Goal: Information Seeking & Learning: Learn about a topic

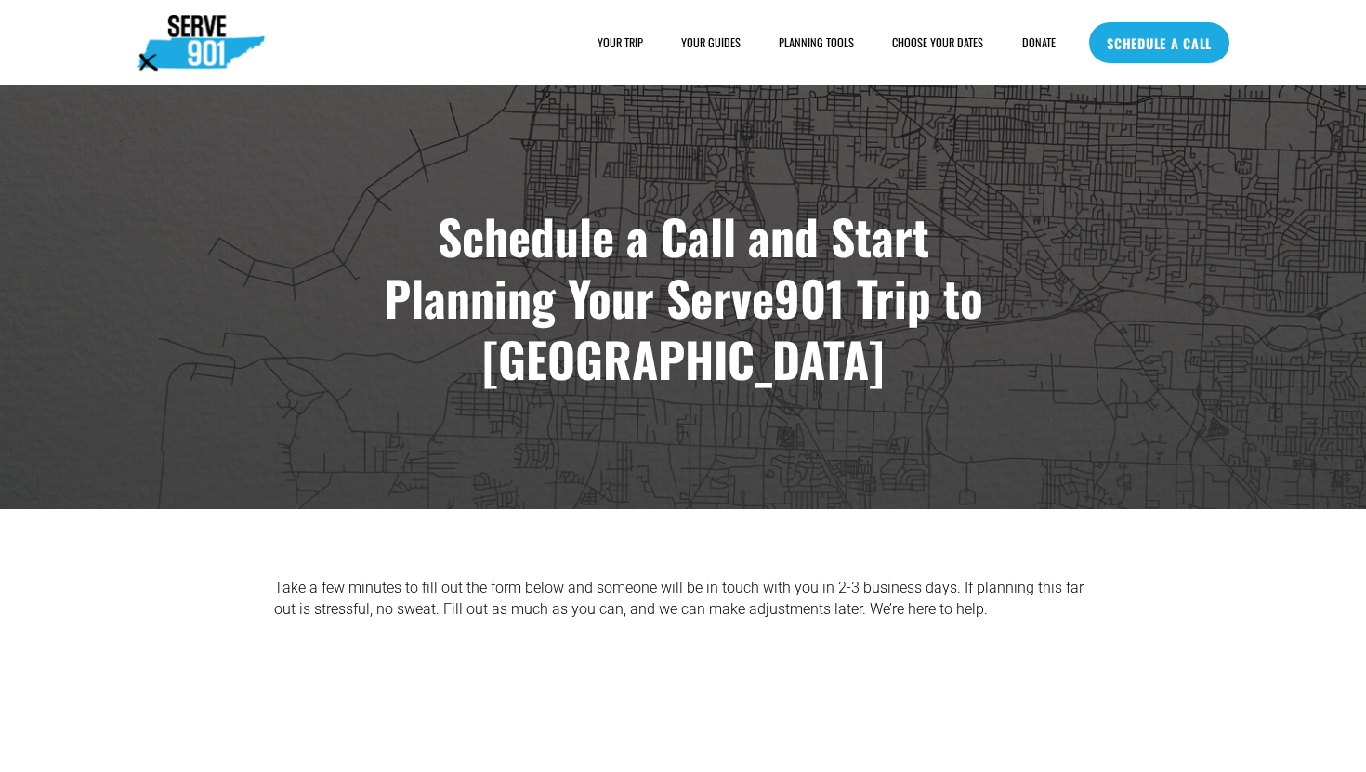
click at [0, 0] on span "HOUSING" at bounding box center [0, 0] width 0 height 0
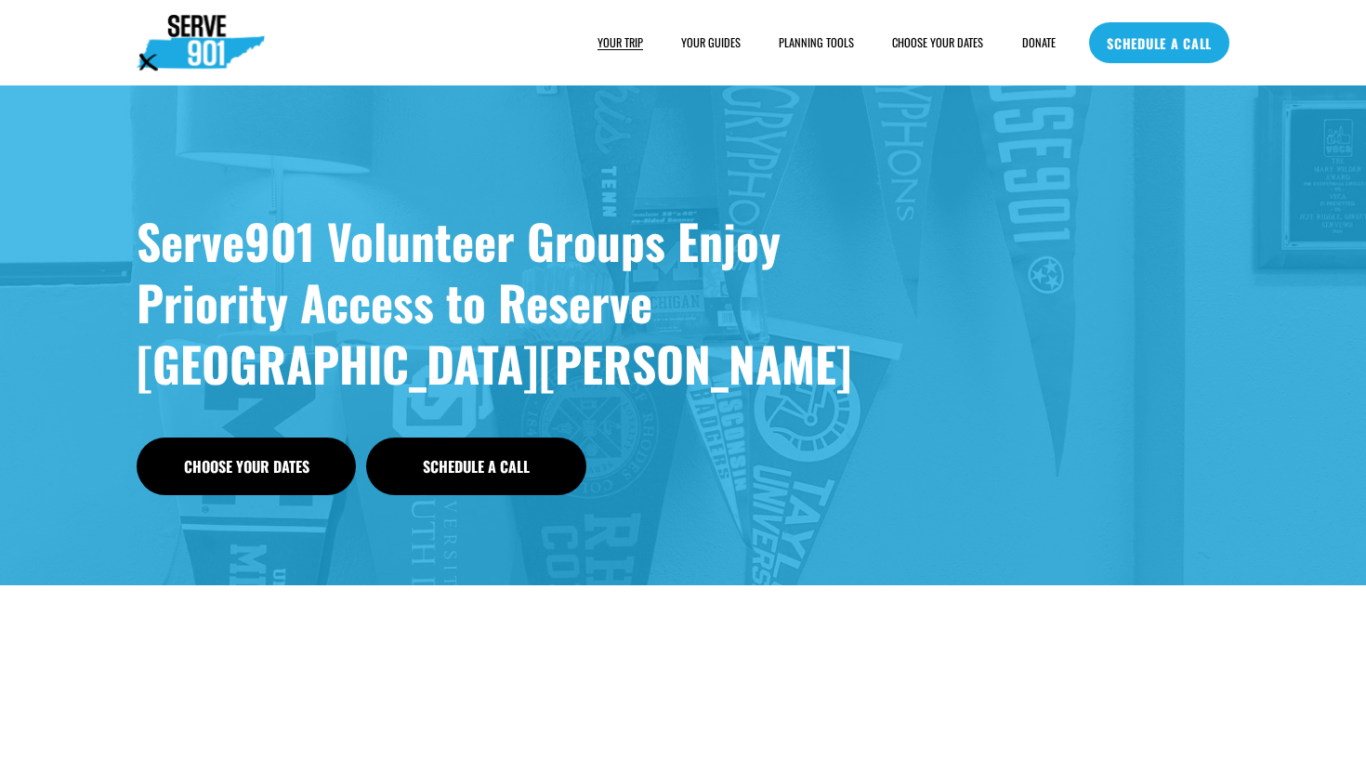
click at [711, 37] on link "YOUR GUIDES" at bounding box center [710, 42] width 59 height 19
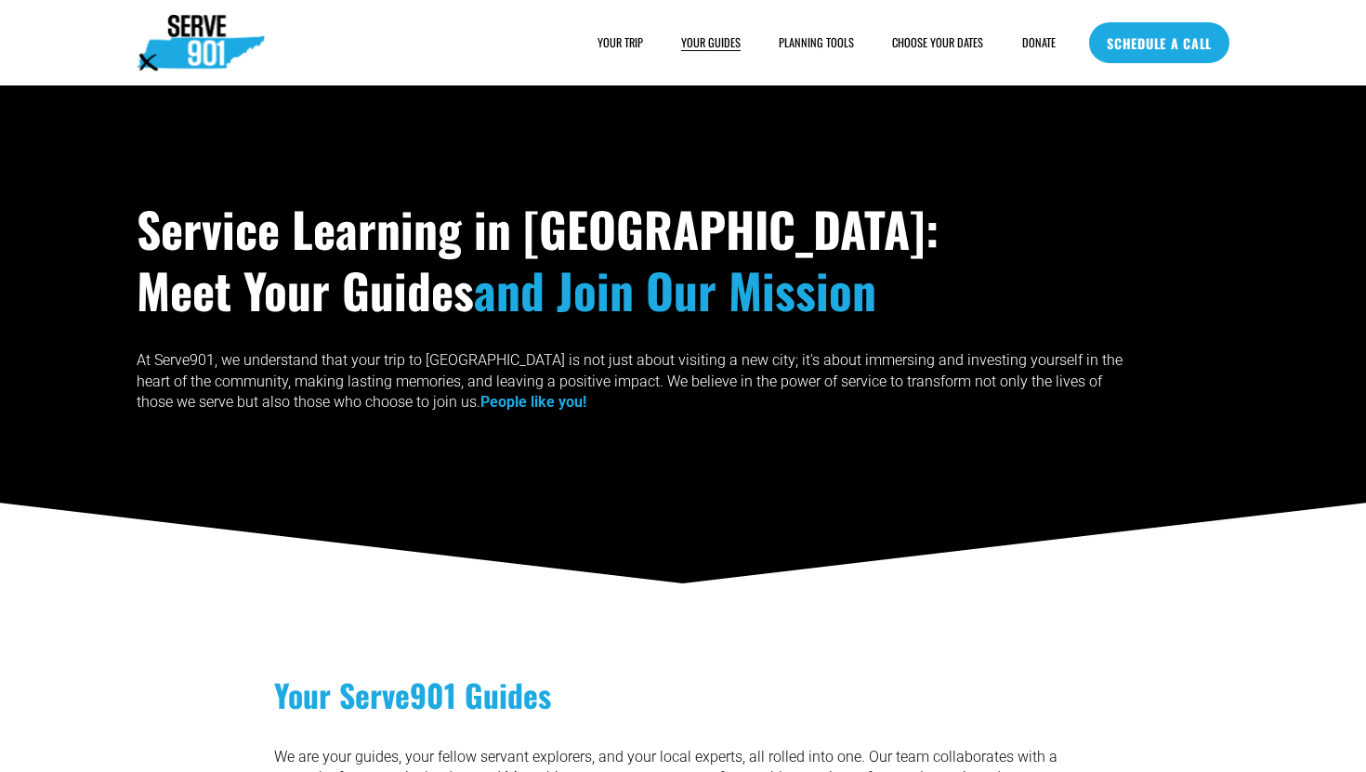
click at [821, 41] on span "PLANNING TOOLS" at bounding box center [816, 42] width 75 height 16
click at [819, 42] on span "PLANNING TOOLS" at bounding box center [816, 42] width 75 height 16
click at [0, 0] on span "SAMPLE SCHEDULE" at bounding box center [0, 0] width 0 height 0
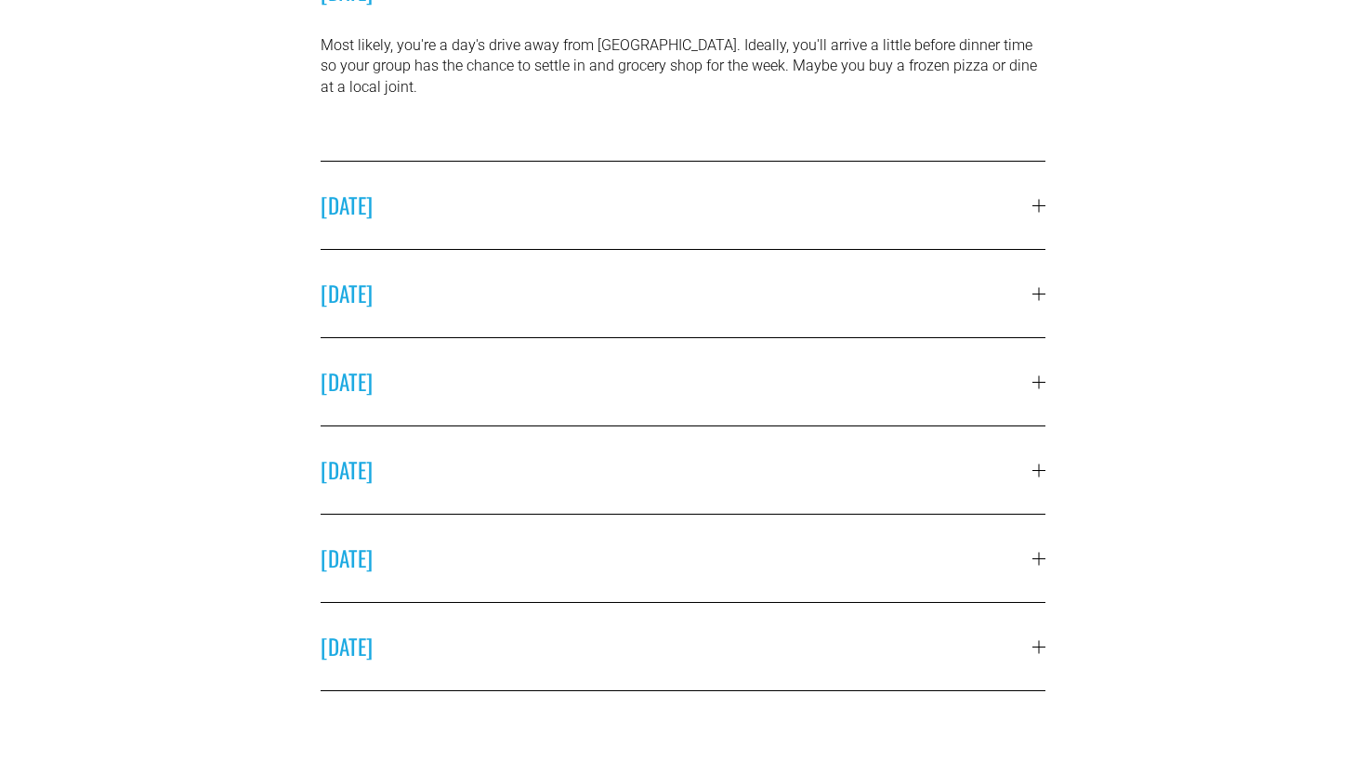
scroll to position [682, 0]
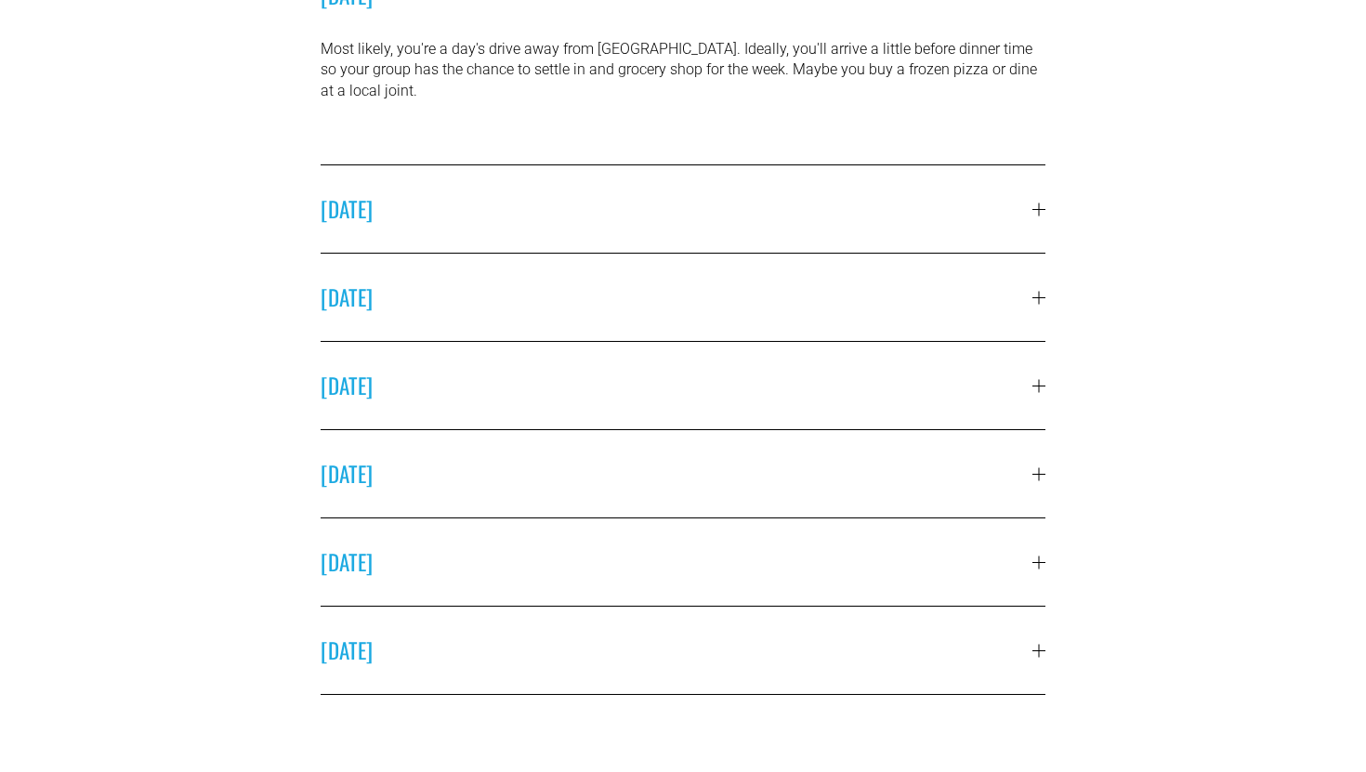
click at [672, 193] on span "SUNDAY" at bounding box center [677, 209] width 712 height 32
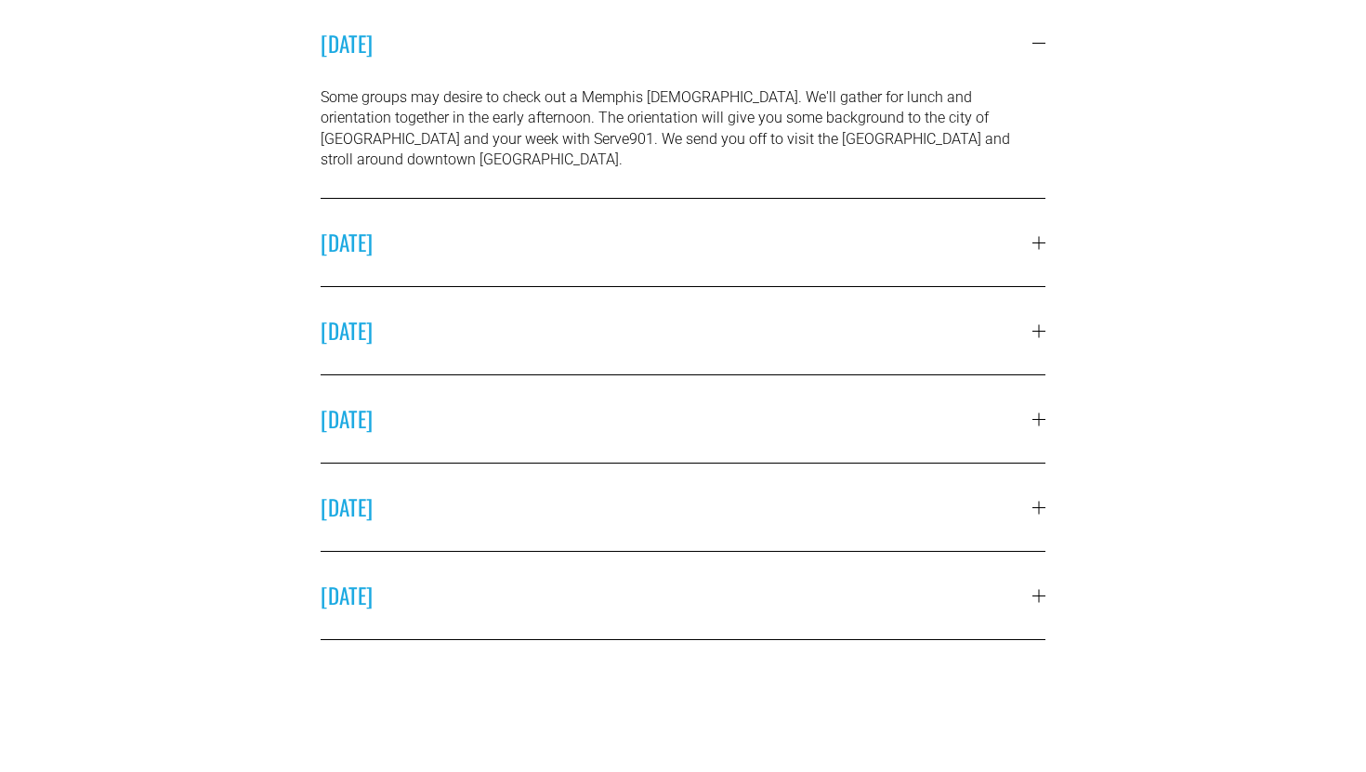
scroll to position [725, 0]
click at [613, 224] on span "MONDAY" at bounding box center [677, 240] width 712 height 32
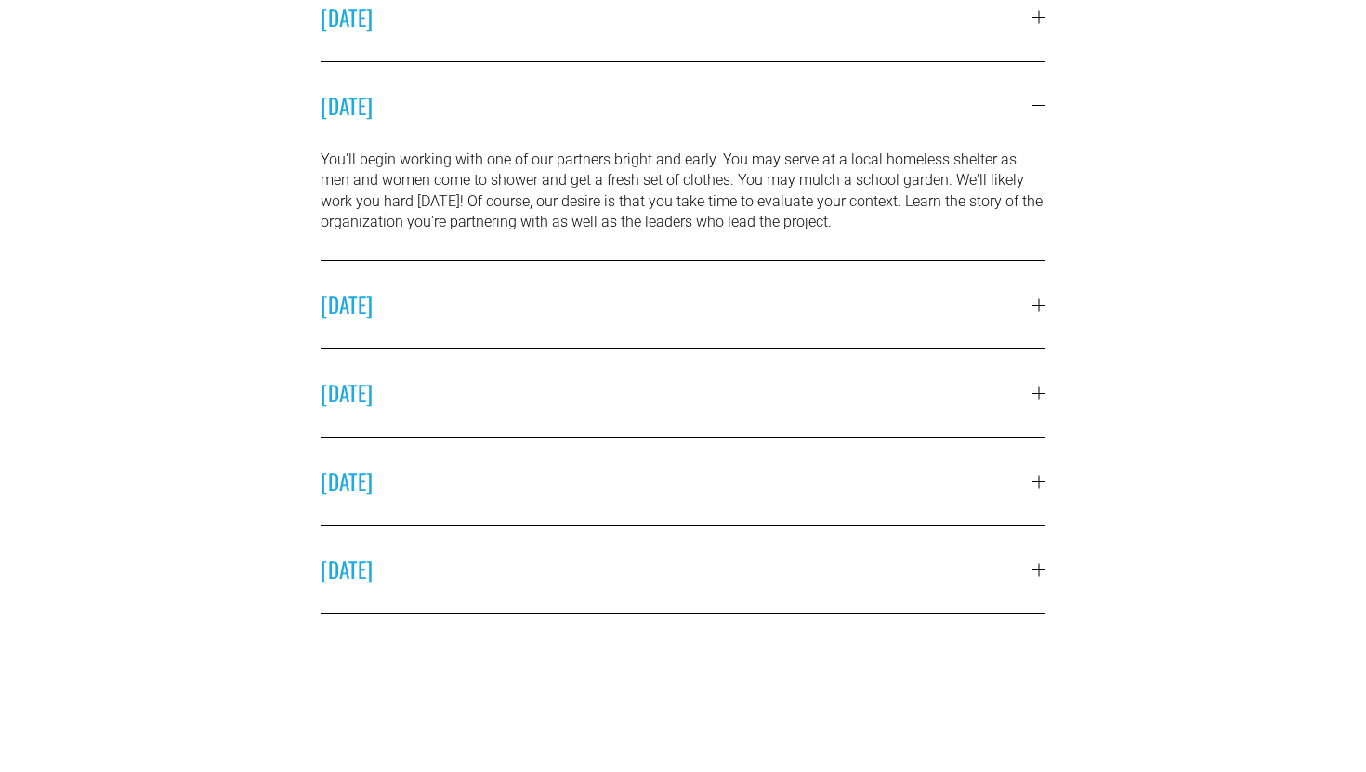
scroll to position [752, 0]
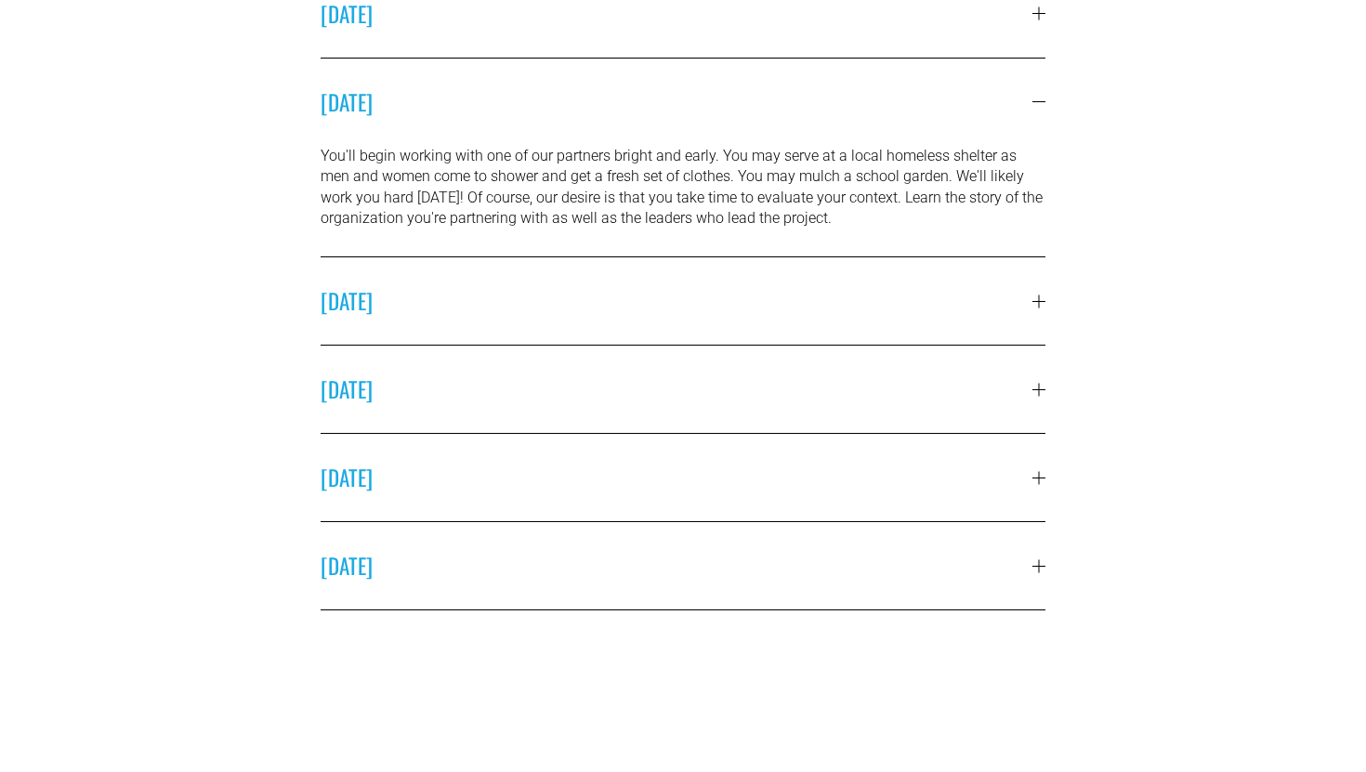
click at [649, 103] on span "MONDAY" at bounding box center [677, 102] width 712 height 32
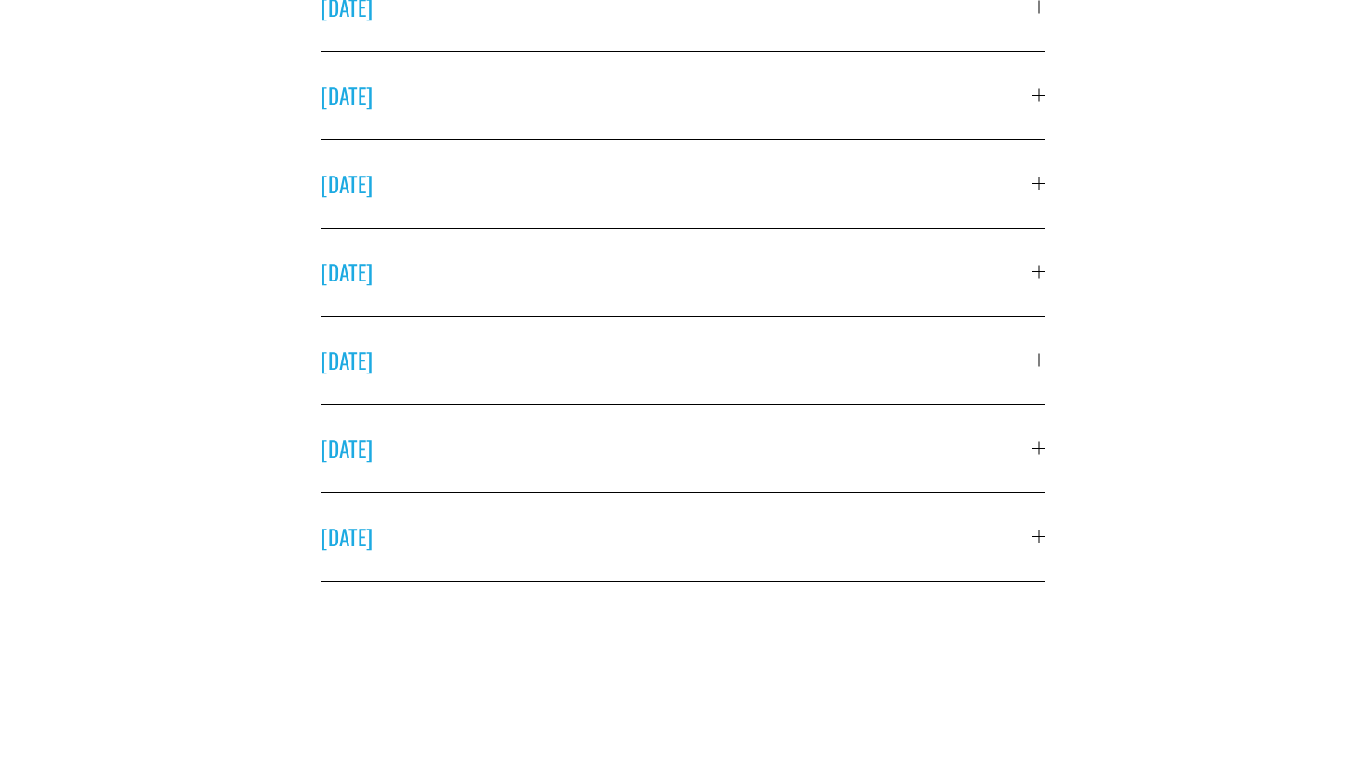
scroll to position [672, 0]
click at [798, 264] on span "TUESDAY" at bounding box center [677, 271] width 712 height 32
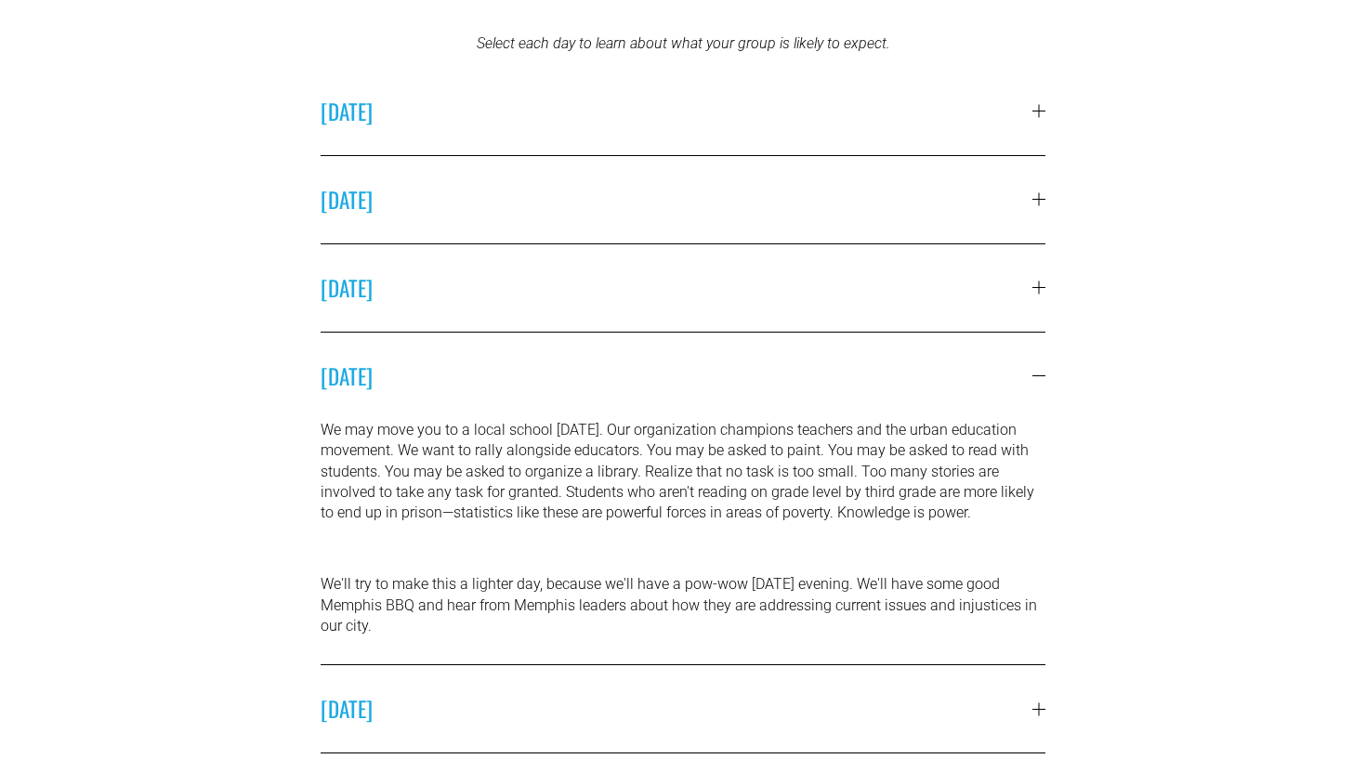
scroll to position [0, 0]
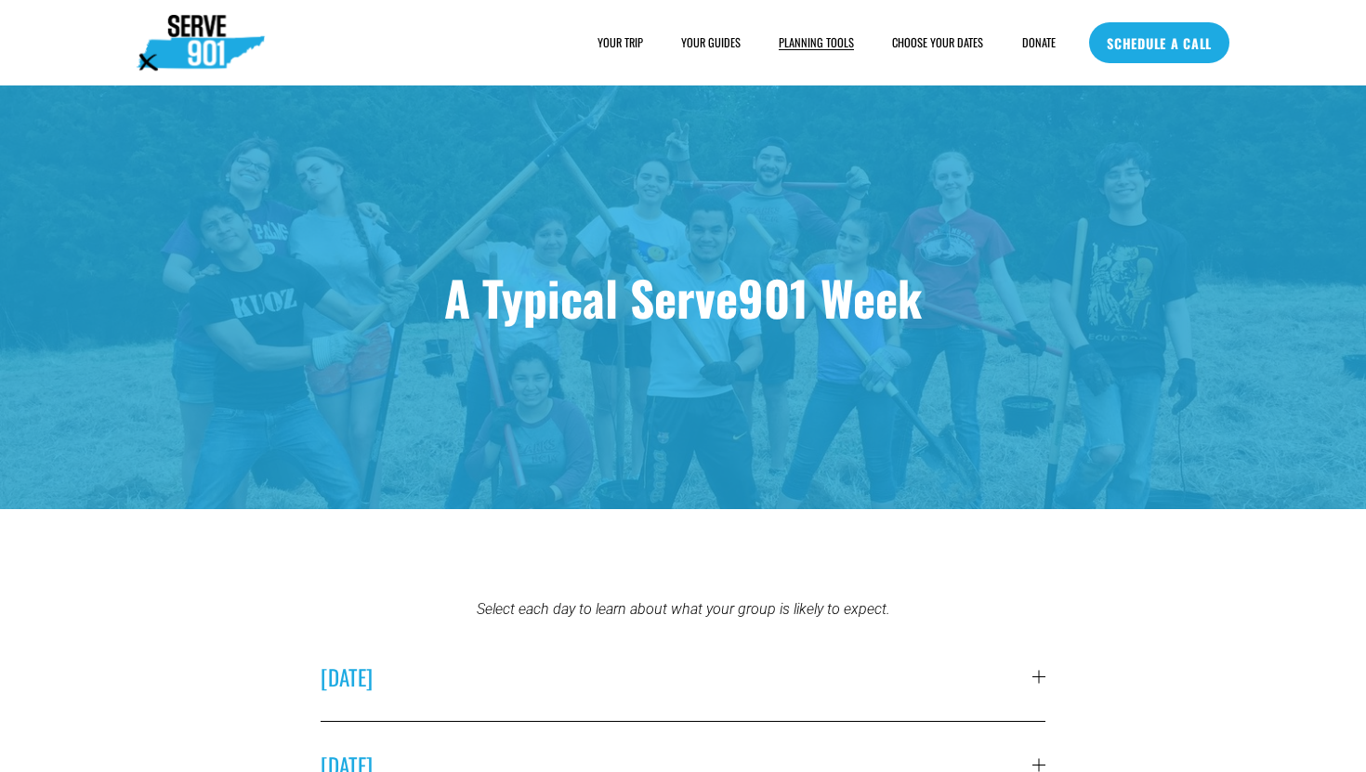
click at [631, 43] on span "YOUR TRIP" at bounding box center [620, 42] width 46 height 16
click at [0, 0] on span "HOUSING" at bounding box center [0, 0] width 0 height 0
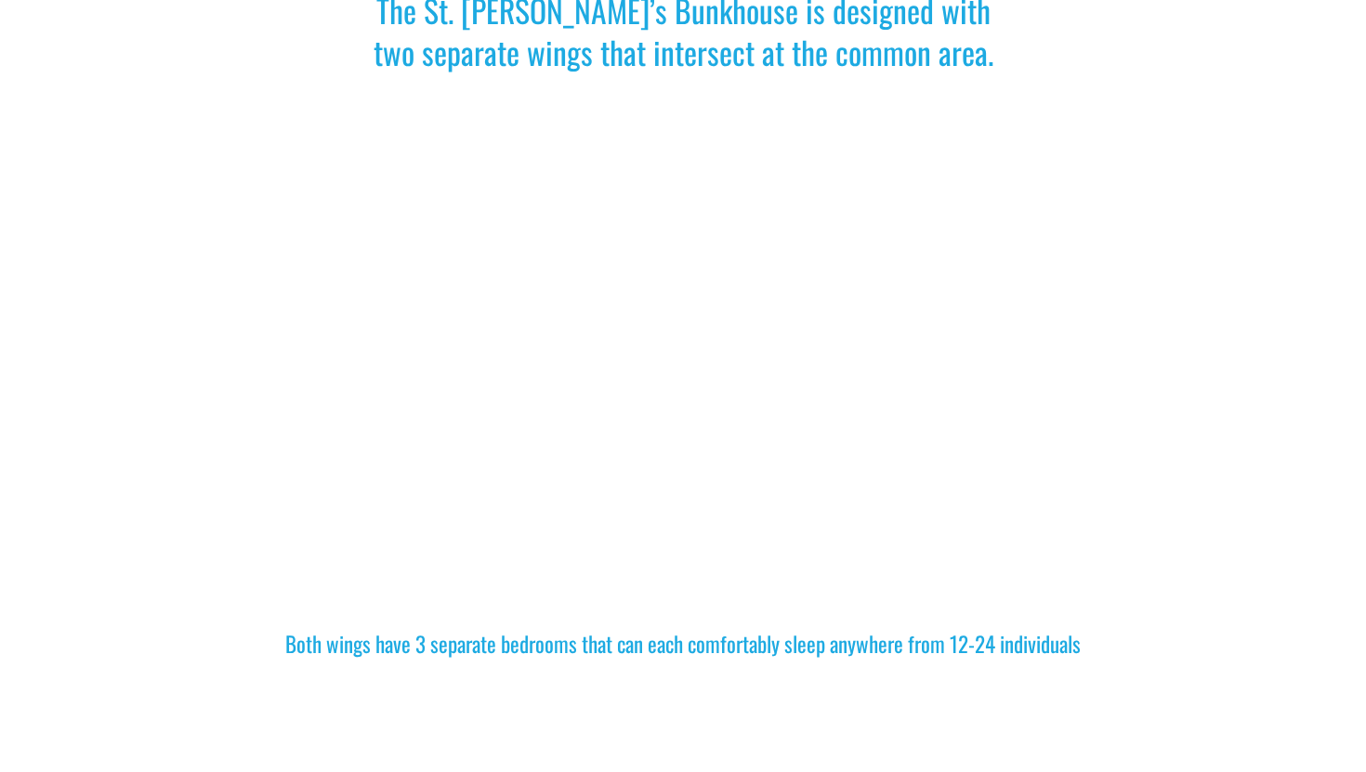
scroll to position [1114, 0]
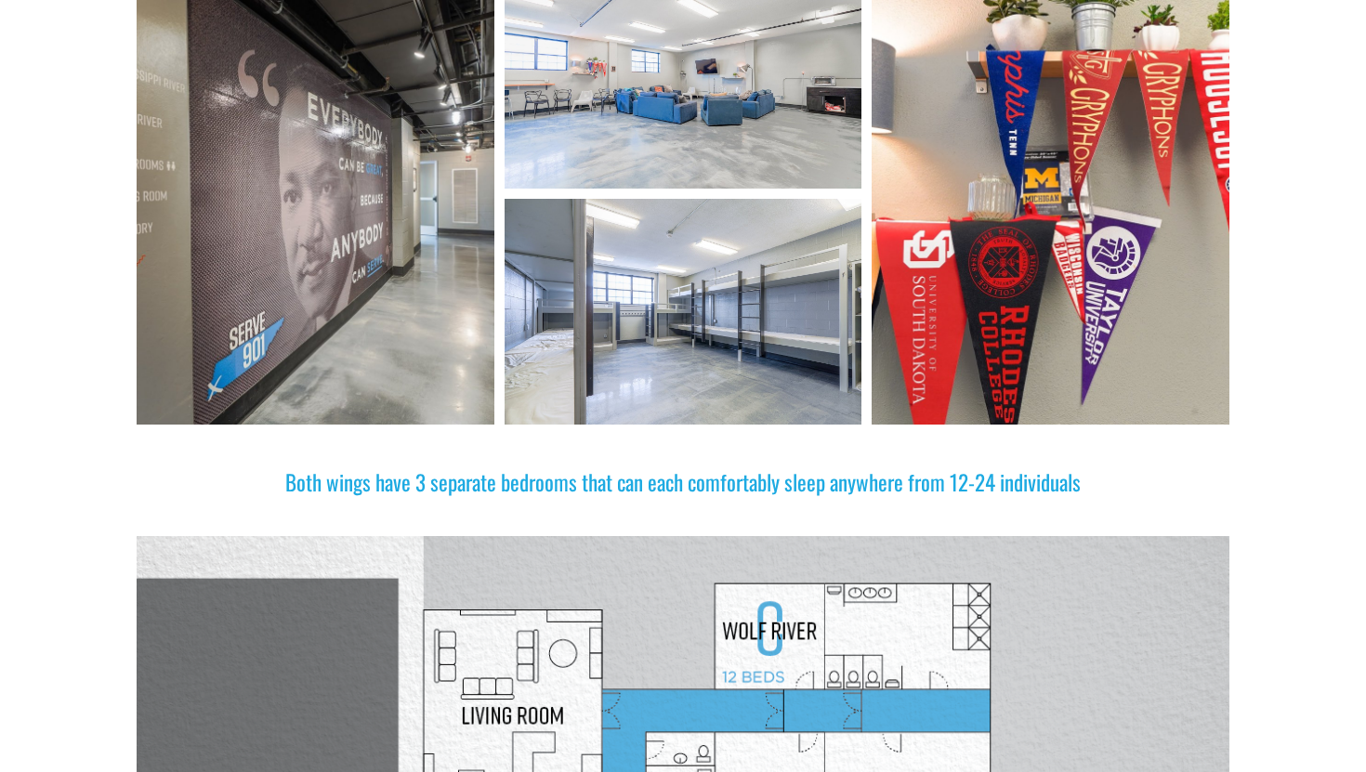
click at [689, 293] on div at bounding box center [684, 312] width 358 height 226
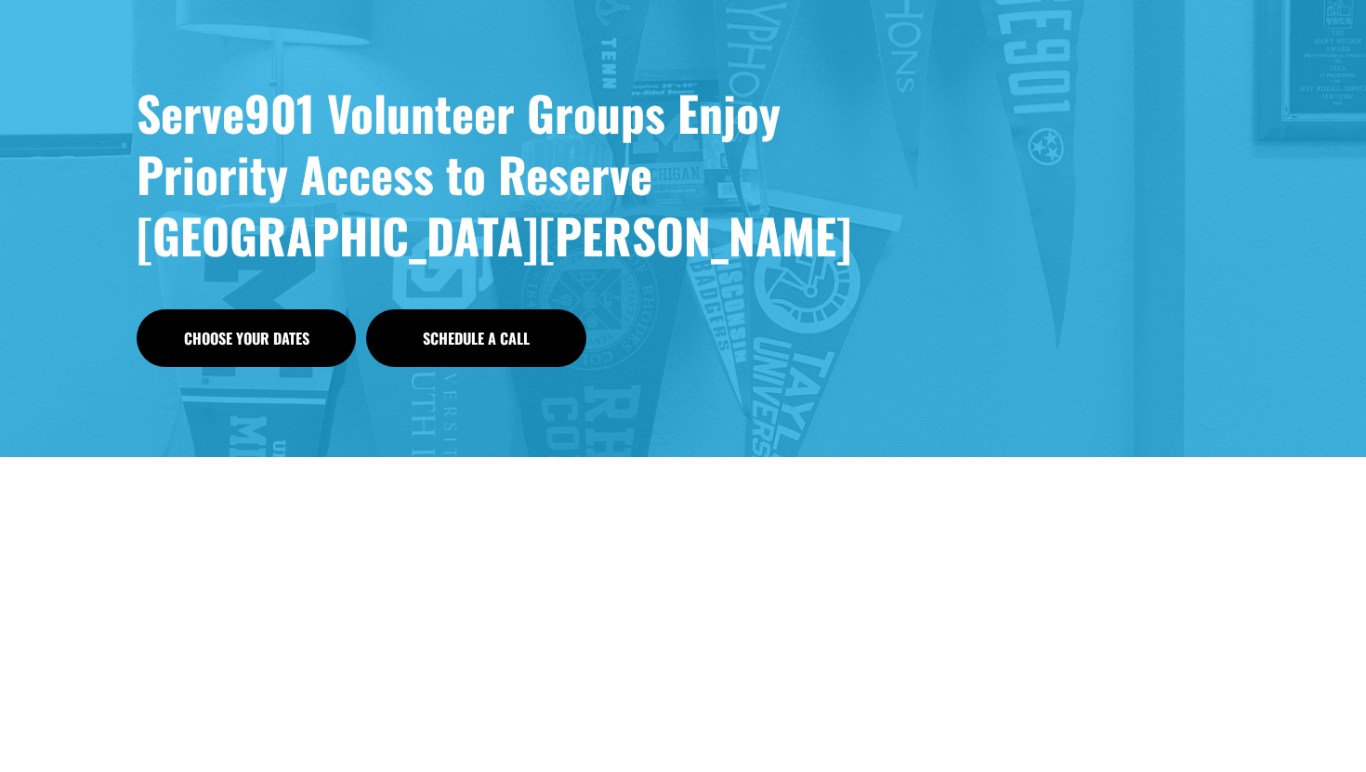
scroll to position [0, 0]
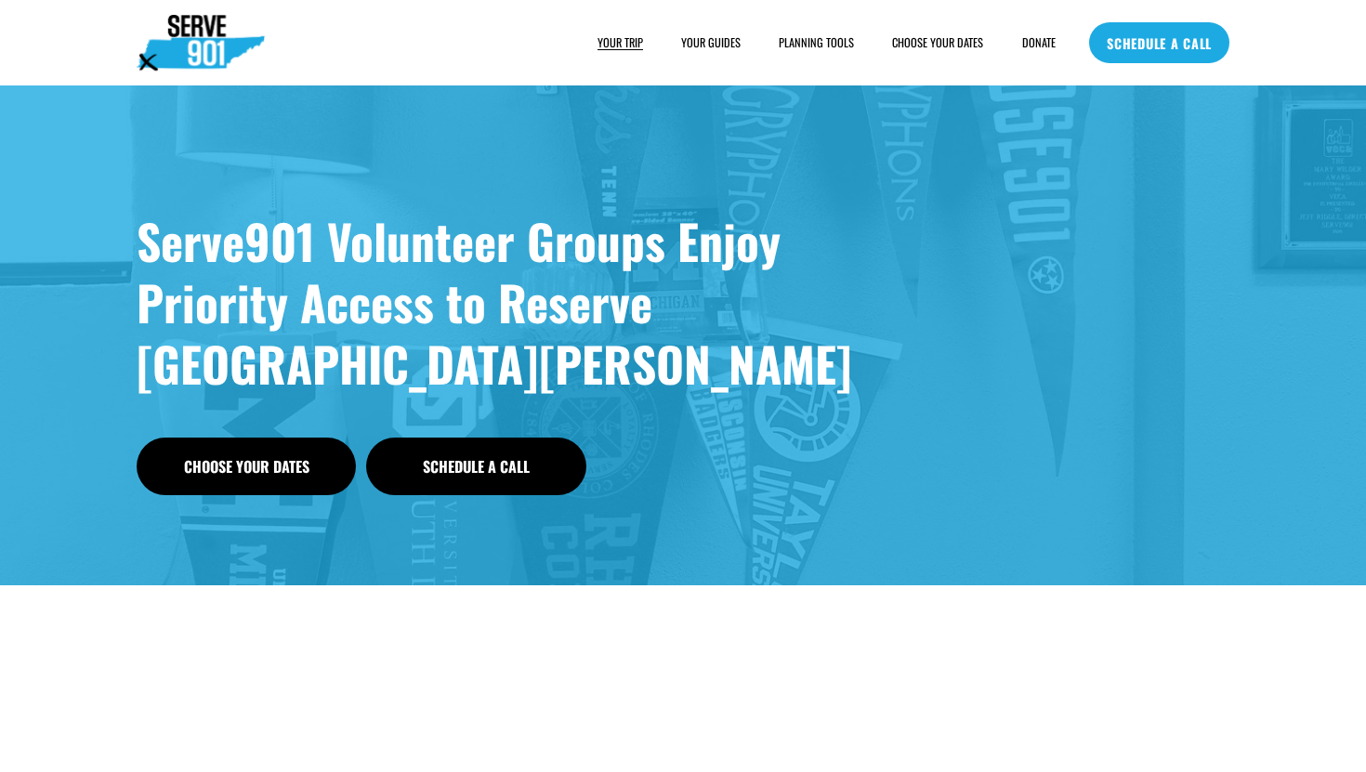
click at [728, 46] on link "YOUR GUIDES" at bounding box center [710, 42] width 59 height 19
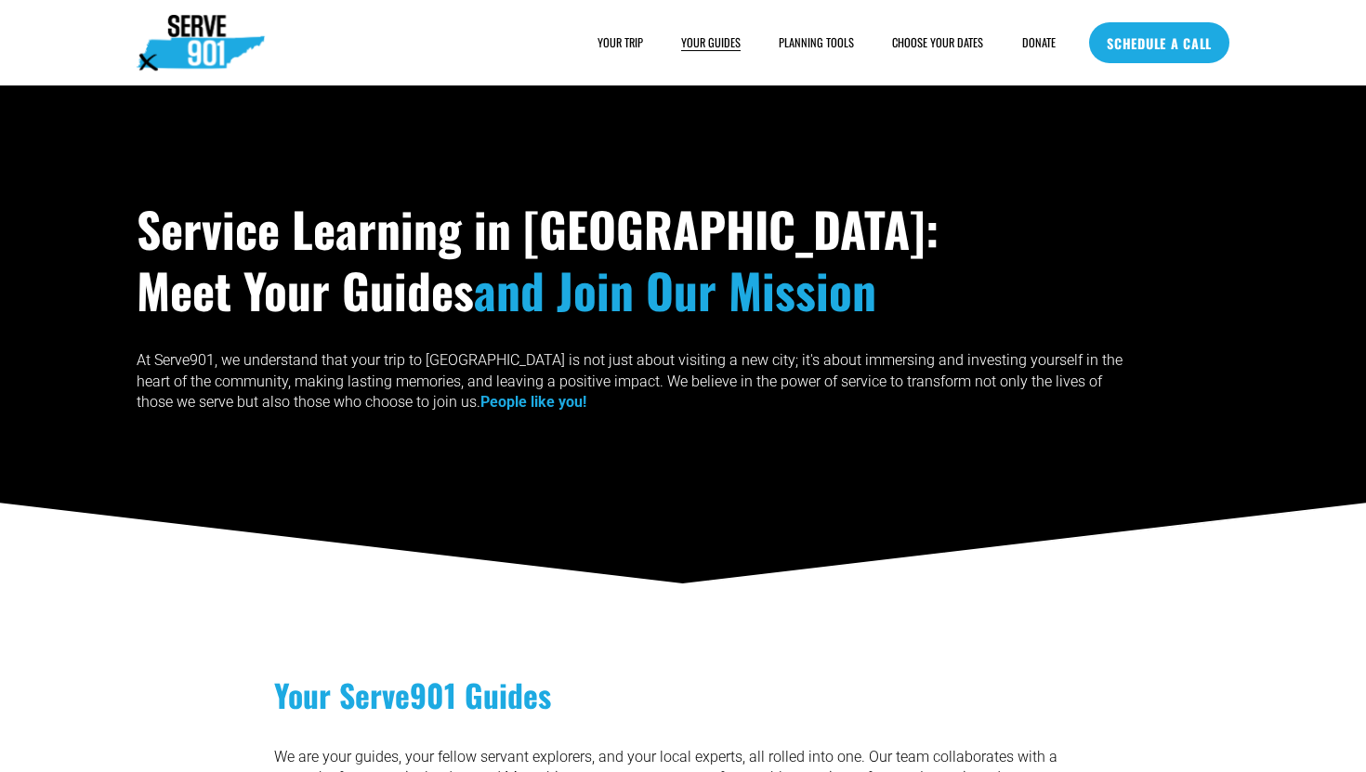
click at [803, 45] on span "PLANNING TOOLS" at bounding box center [816, 42] width 75 height 16
click at [0, 0] on span "SAMPLE SCHEDULE" at bounding box center [0, 0] width 0 height 0
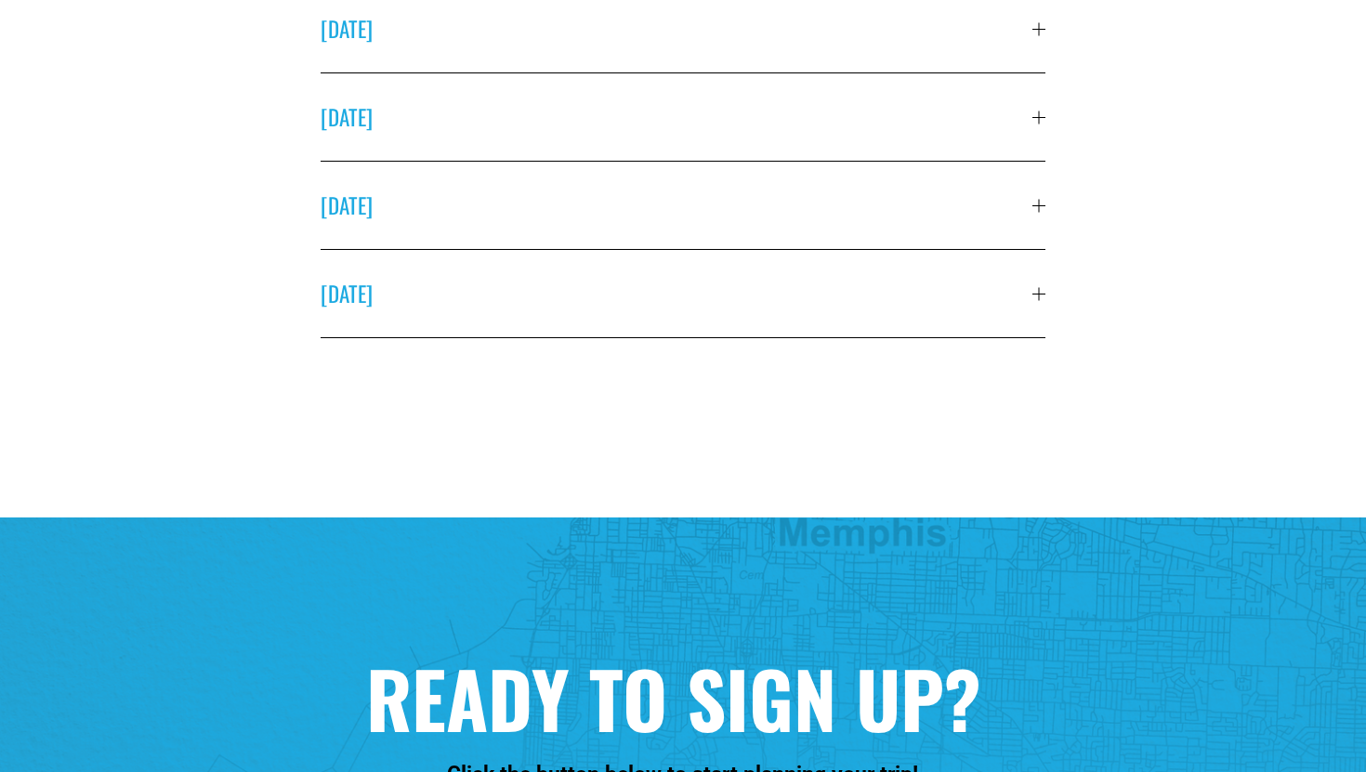
scroll to position [916, 0]
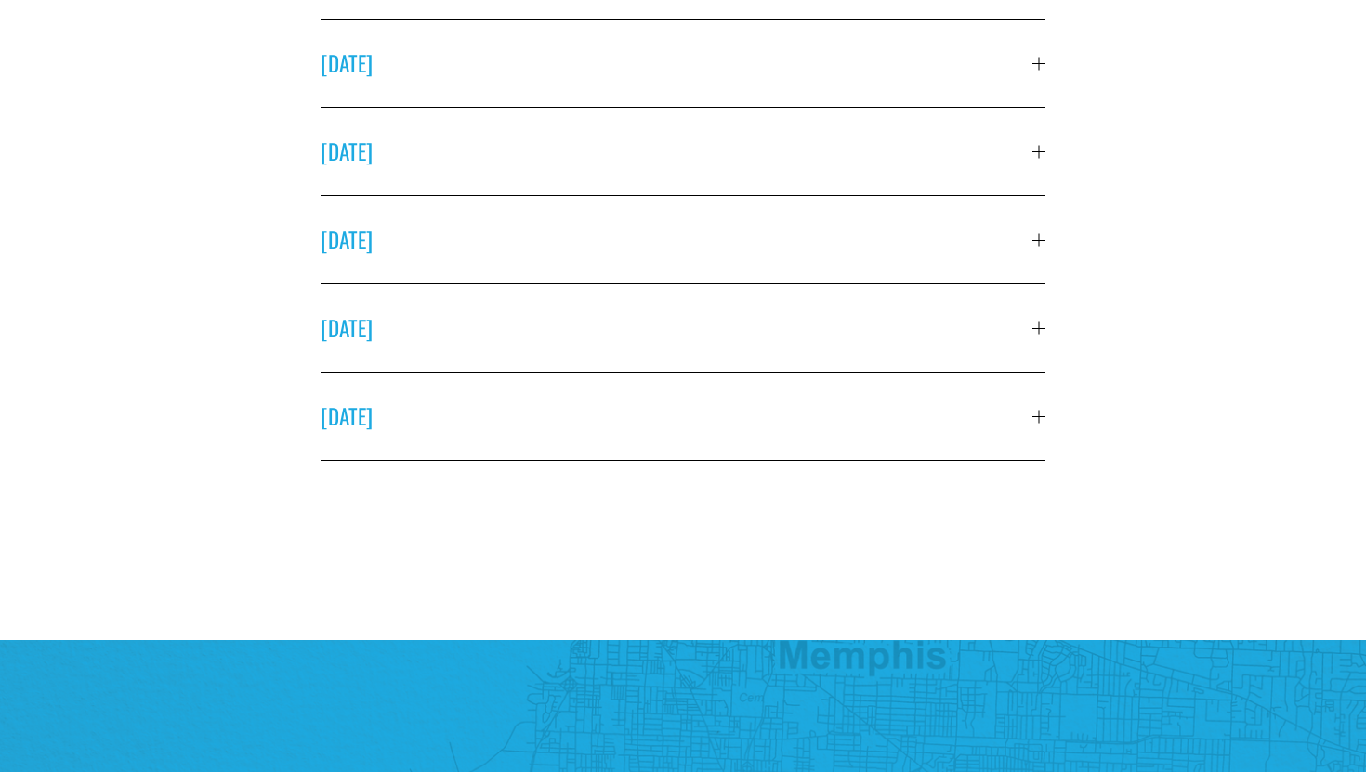
click at [703, 136] on span "[DATE]" at bounding box center [677, 152] width 712 height 32
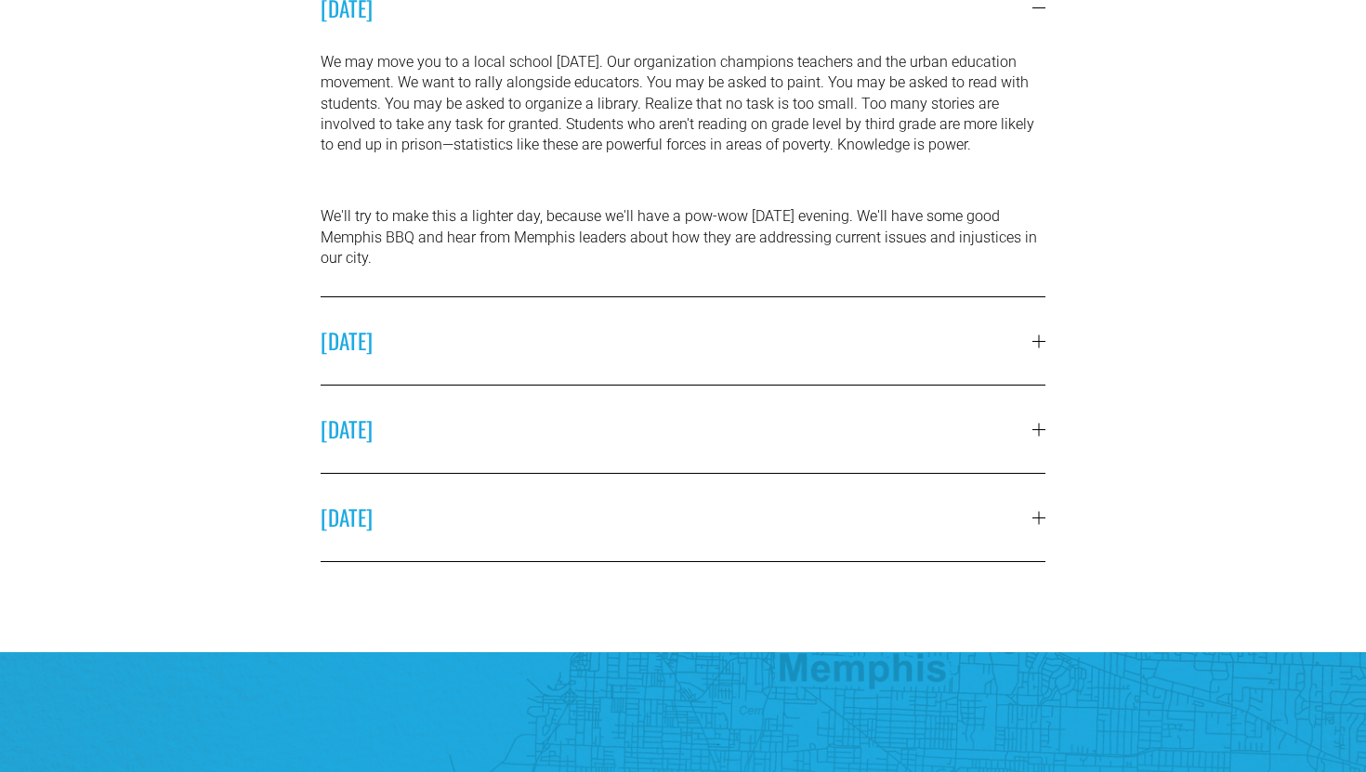
scroll to position [939, 0]
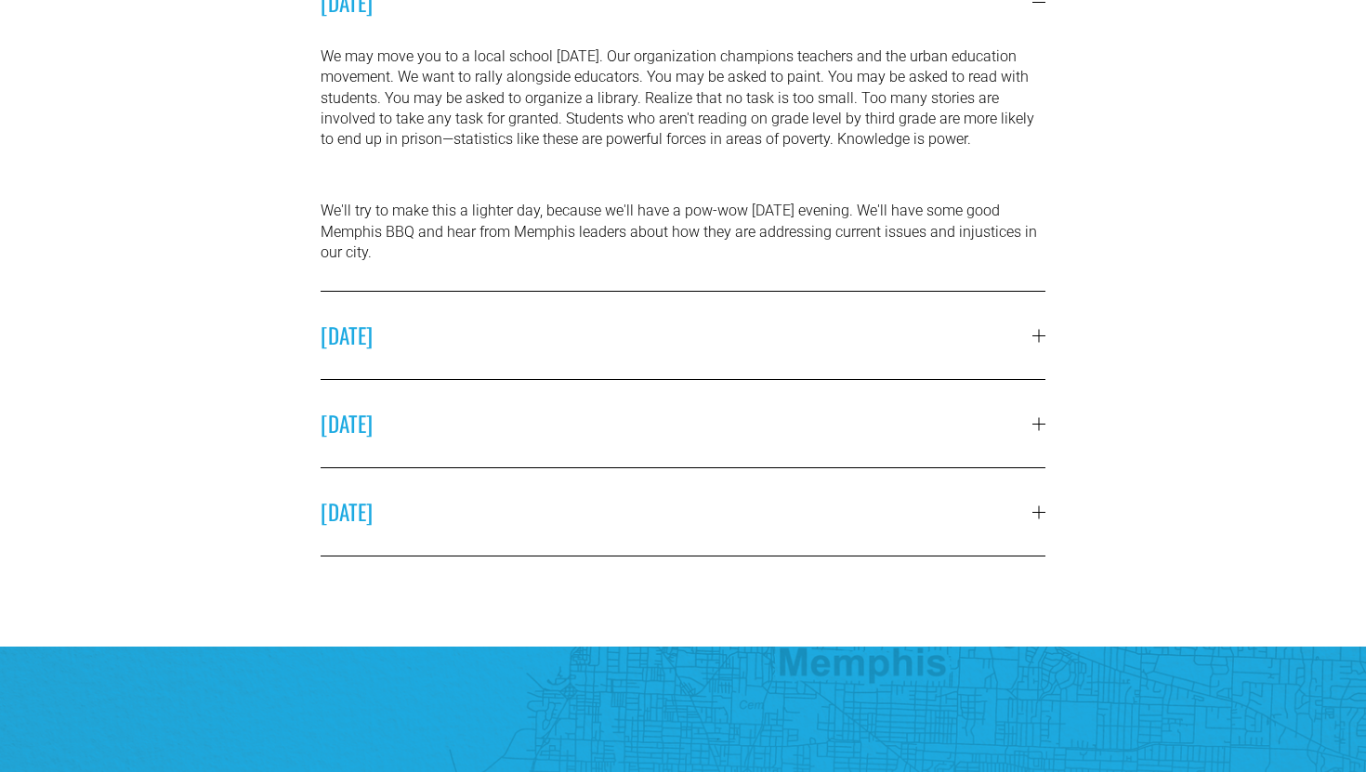
click at [610, 326] on span "[DATE]" at bounding box center [677, 336] width 712 height 32
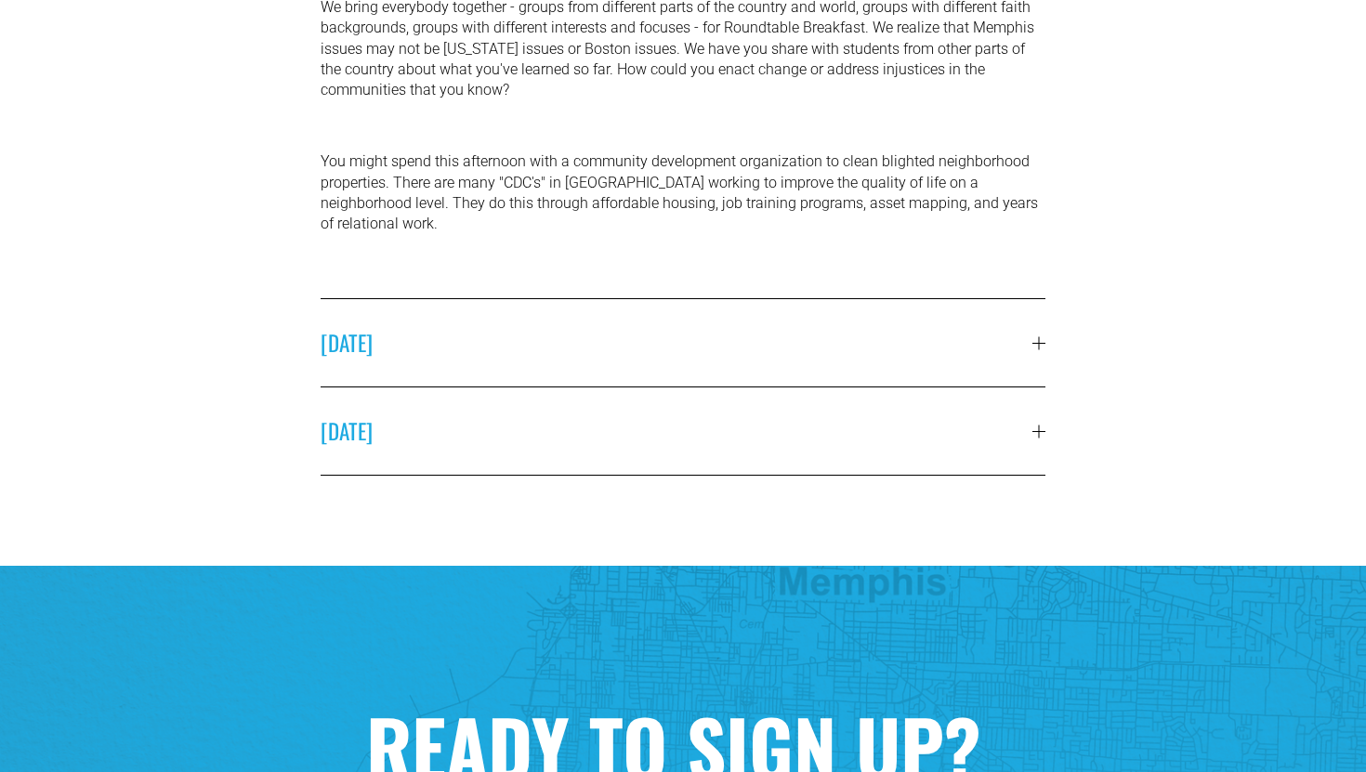
scroll to position [1078, 0]
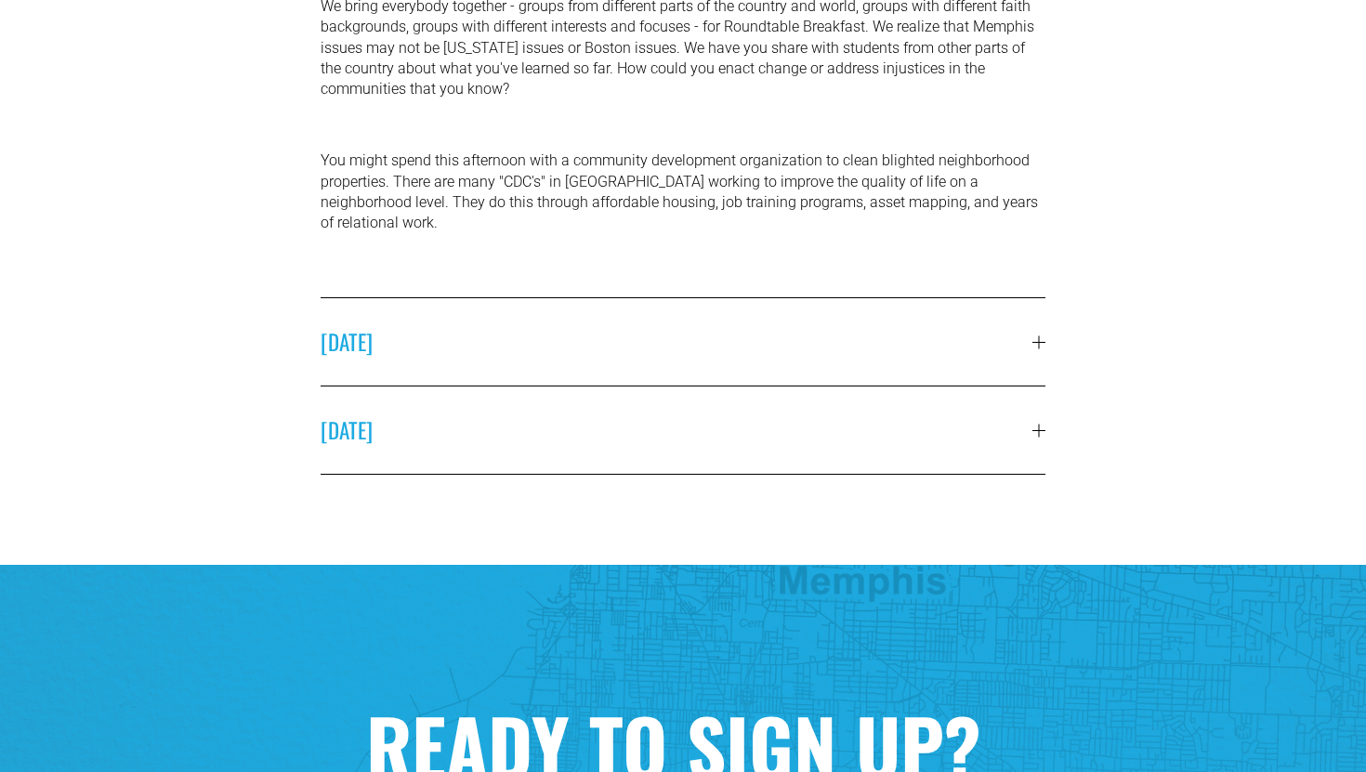
click at [609, 326] on span "[DATE]" at bounding box center [677, 342] width 712 height 32
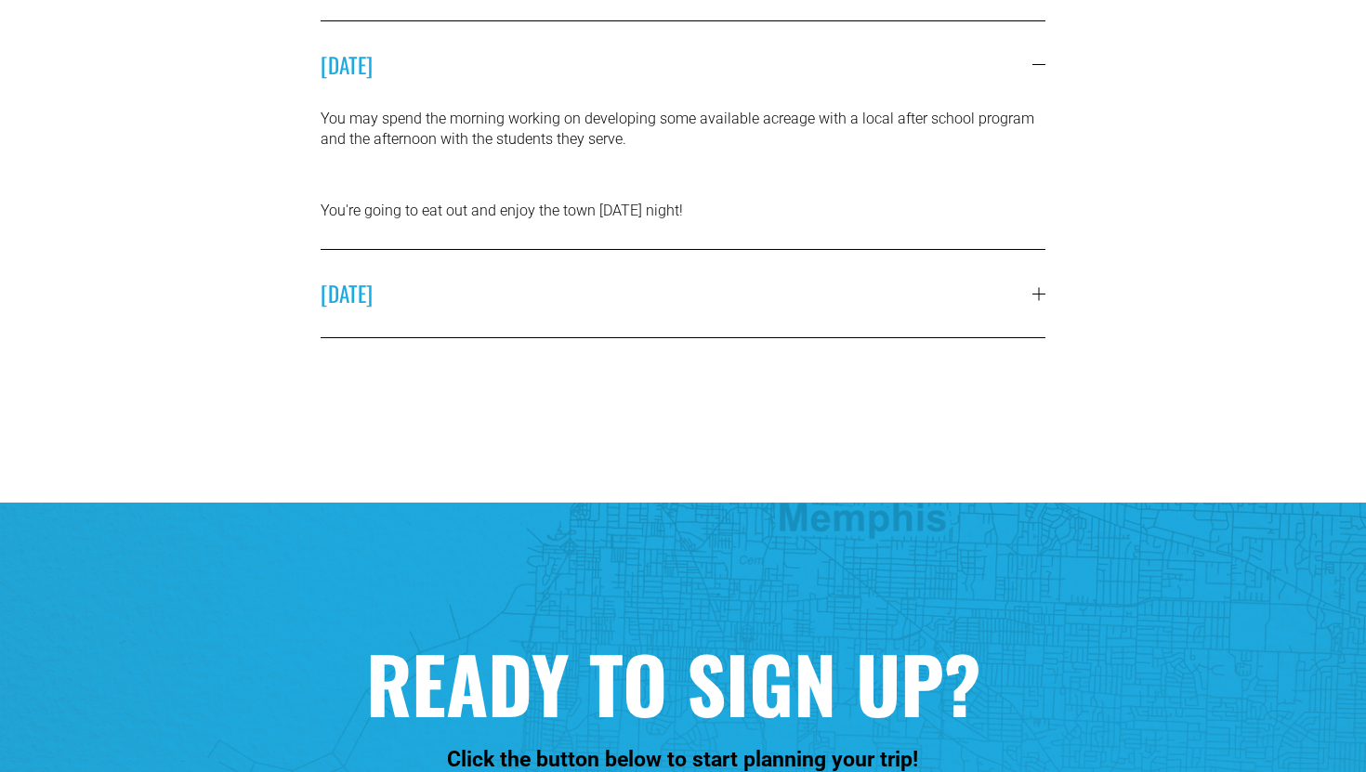
scroll to position [1052, 0]
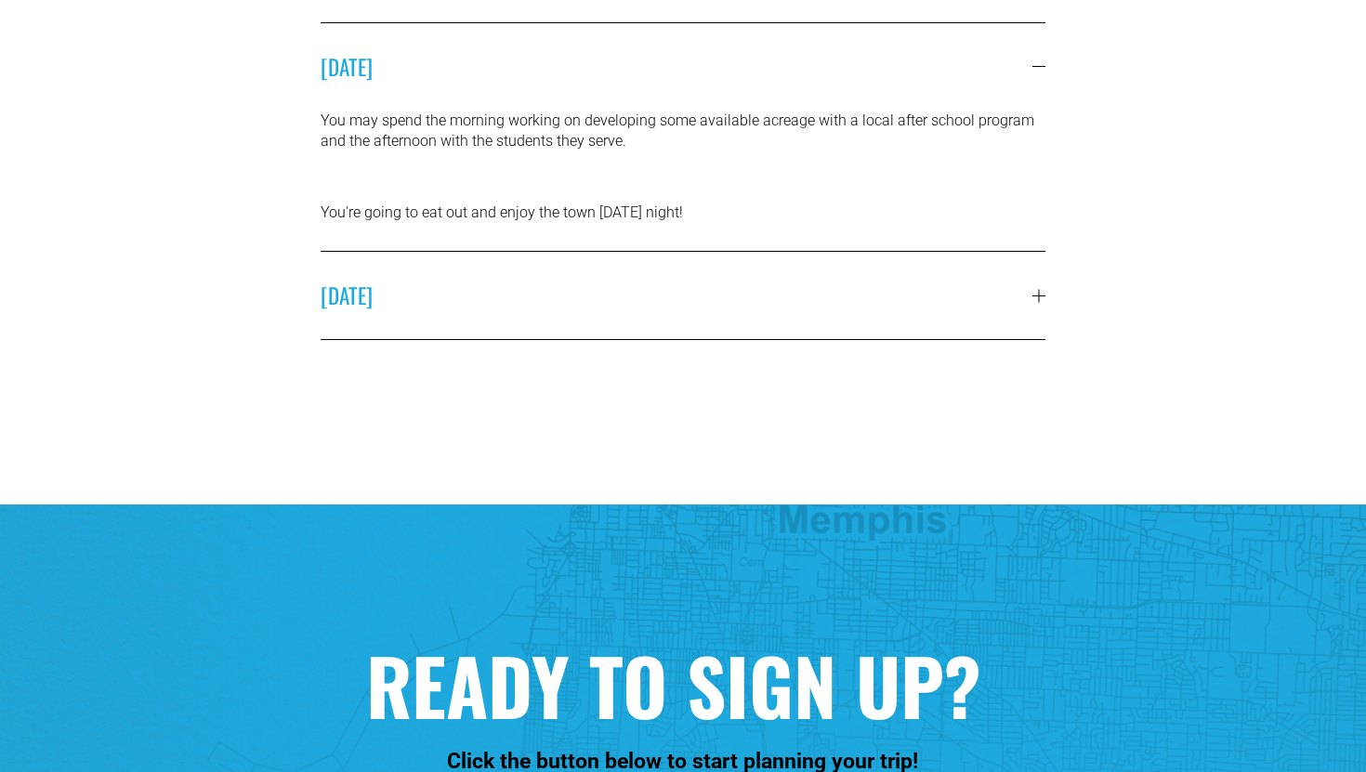
click at [703, 101] on button "[DATE]" at bounding box center [683, 66] width 725 height 87
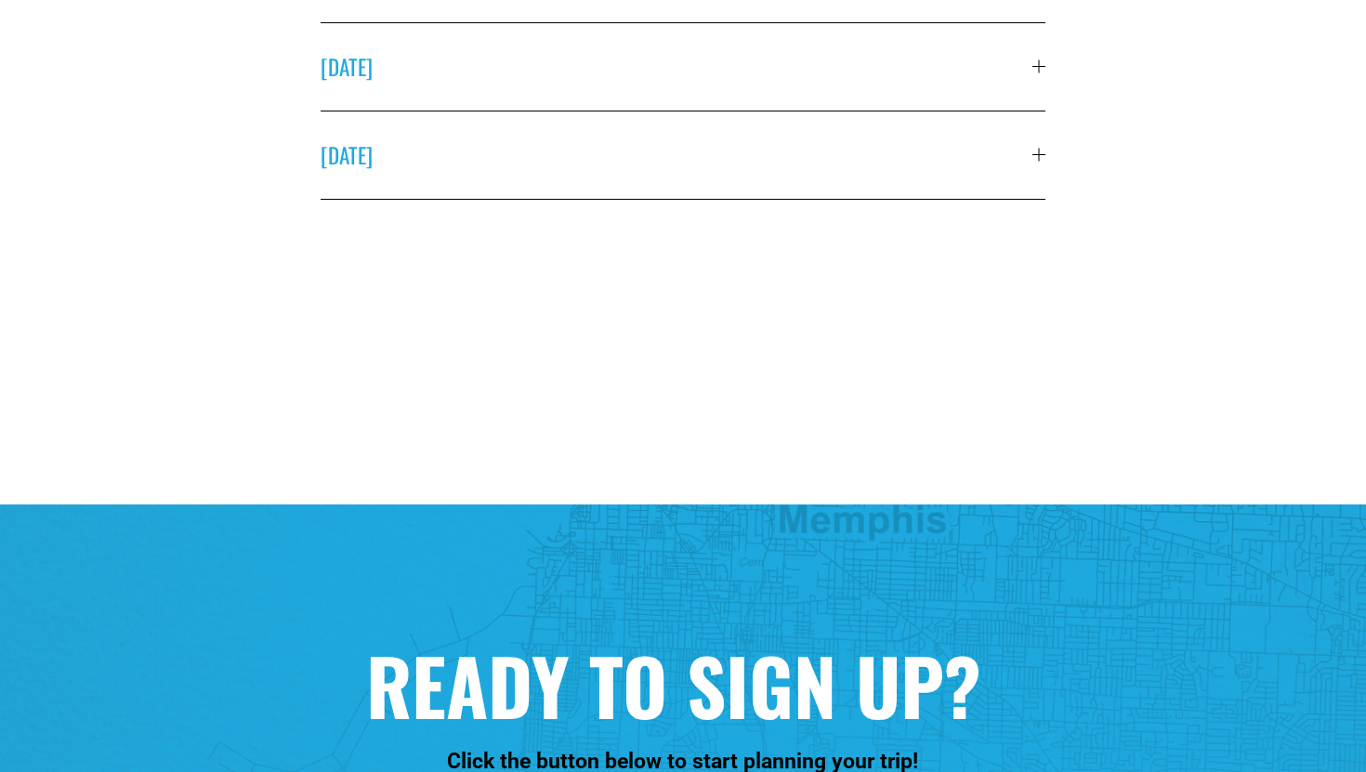
click at [688, 141] on span "[DATE]" at bounding box center [677, 155] width 712 height 32
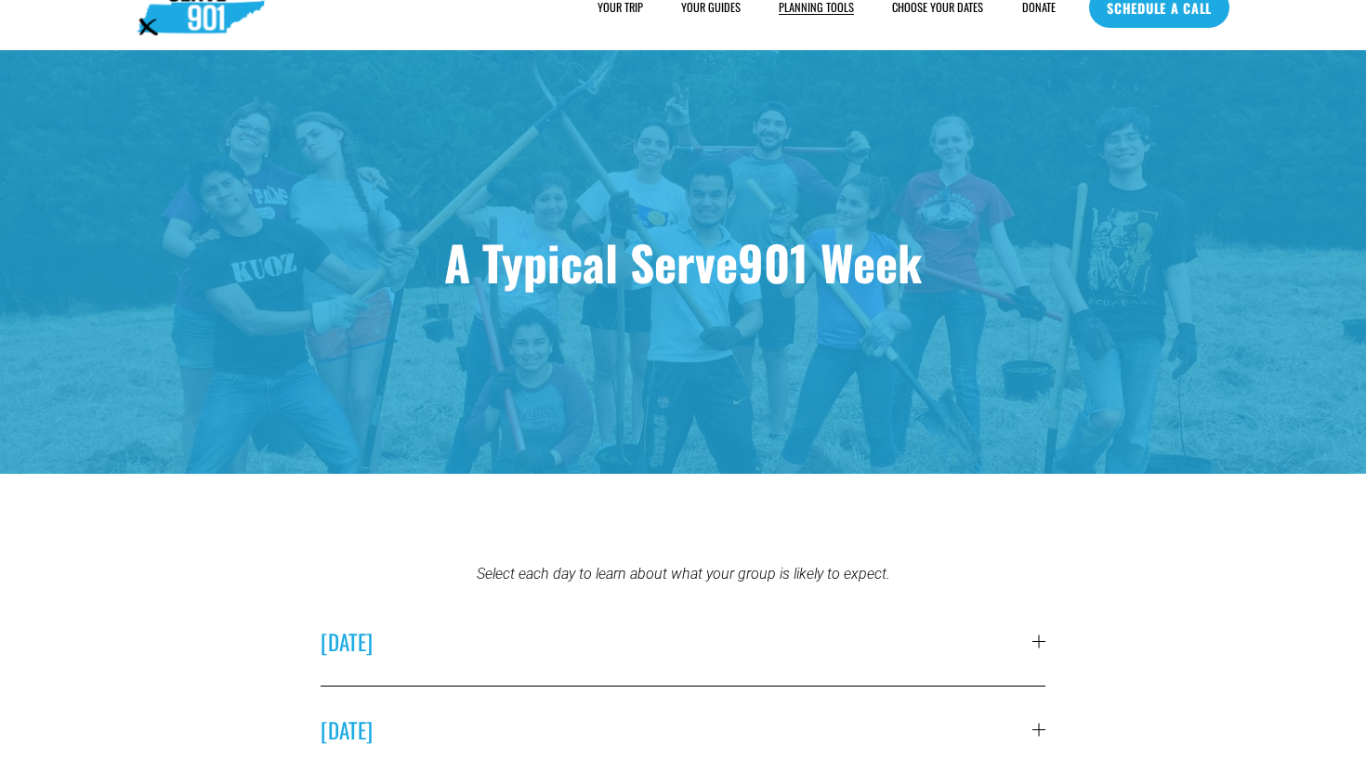
scroll to position [0, 0]
